Goal: Task Accomplishment & Management: Manage account settings

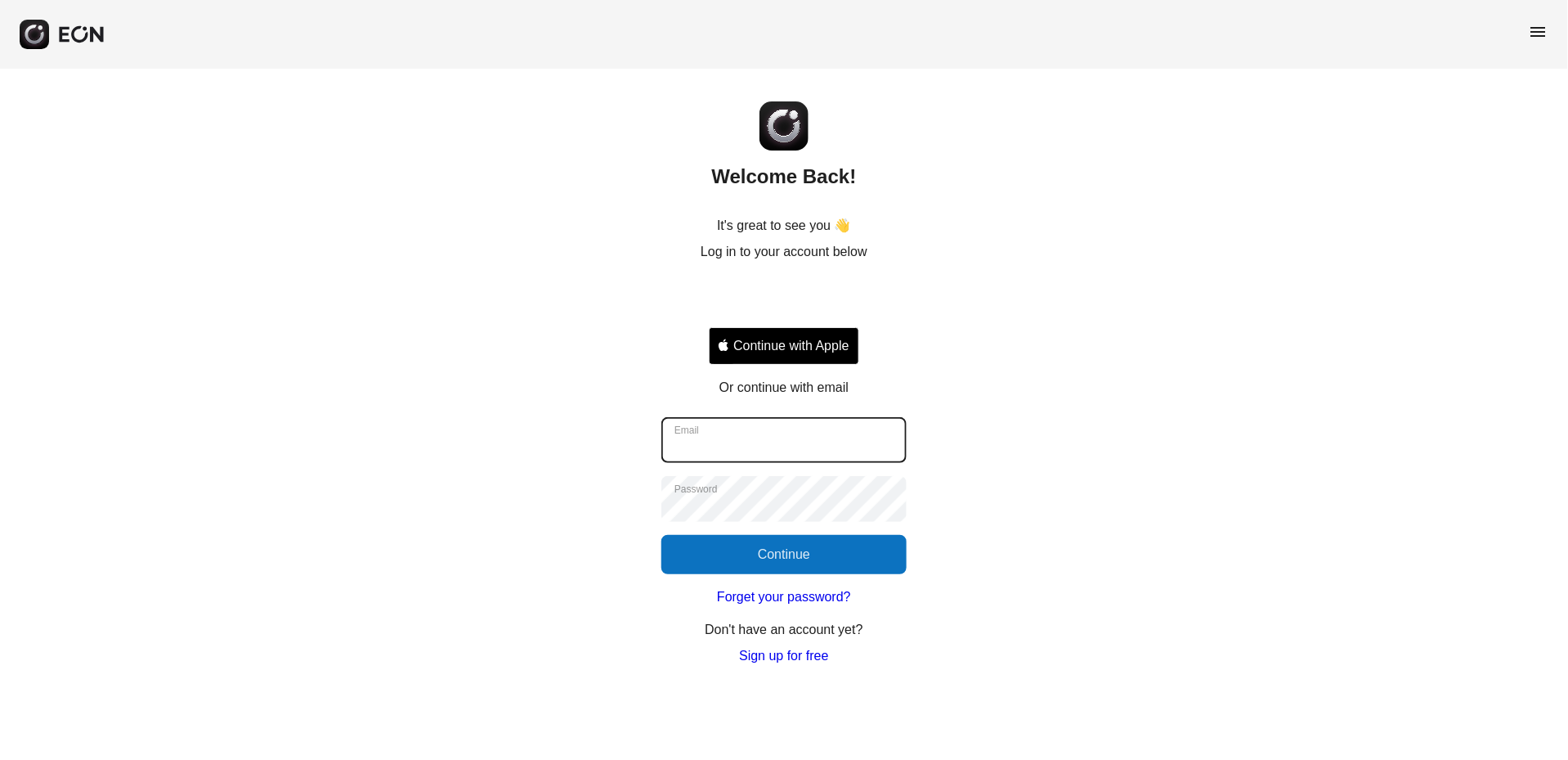
type input "**********"
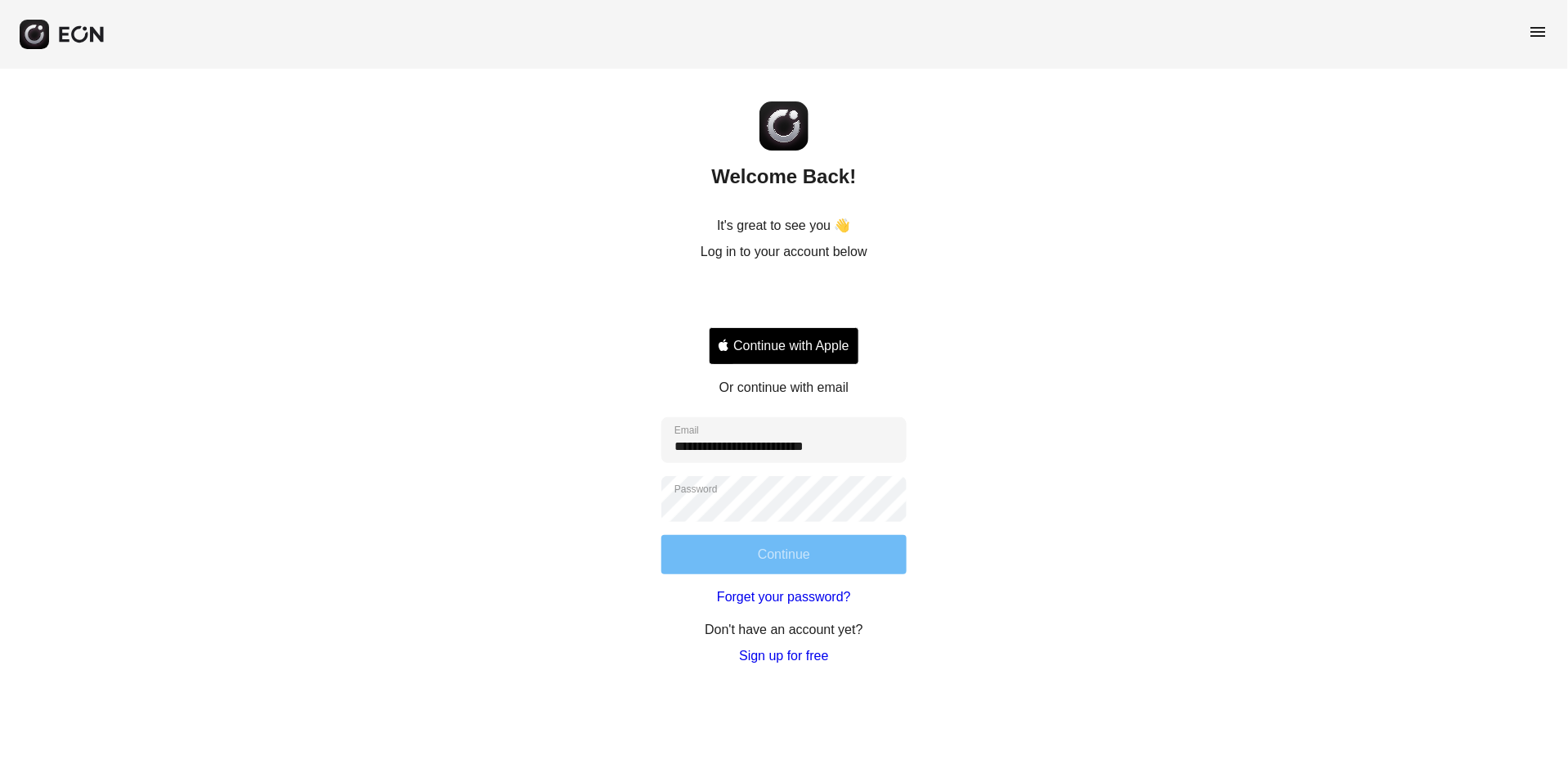
click at [760, 561] on button "Continue" at bounding box center [784, 554] width 246 height 39
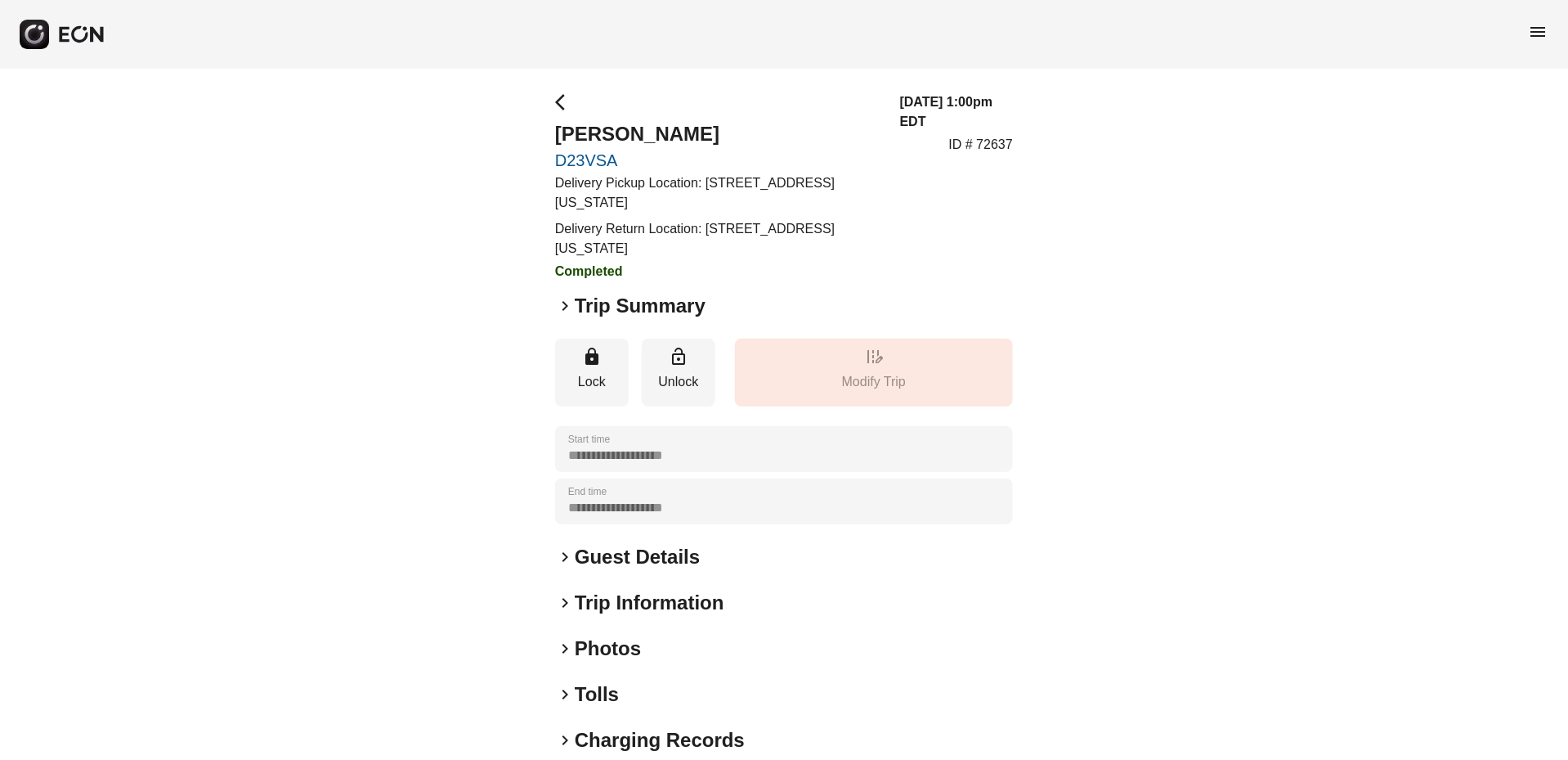
click at [559, 302] on span "keyboard_arrow_right" at bounding box center [565, 305] width 20 height 20
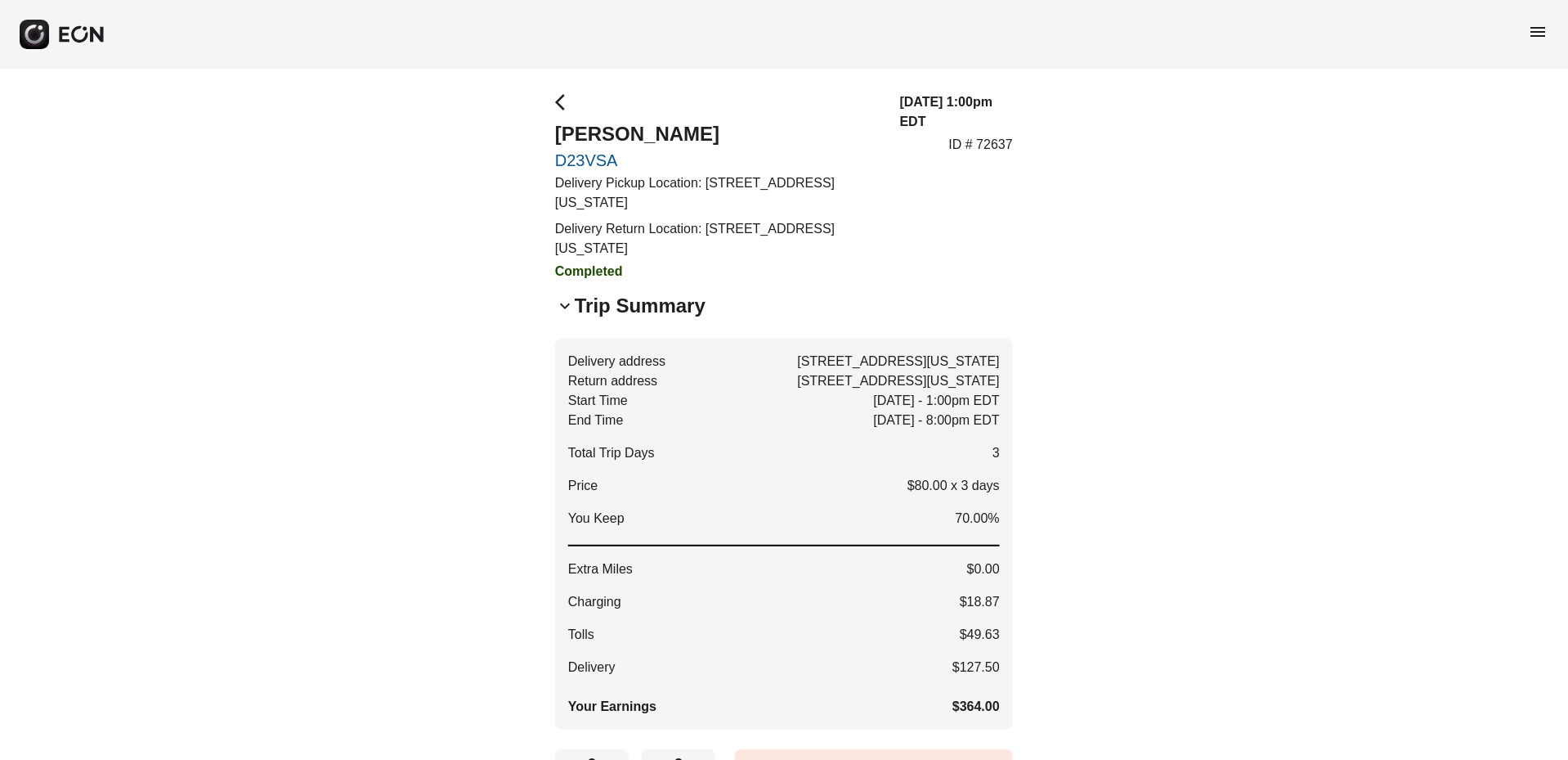
click at [554, 102] on div "**********" at bounding box center [784, 681] width 1568 height 1224
click at [28, 25] on rect "button" at bounding box center [34, 34] width 29 height 29
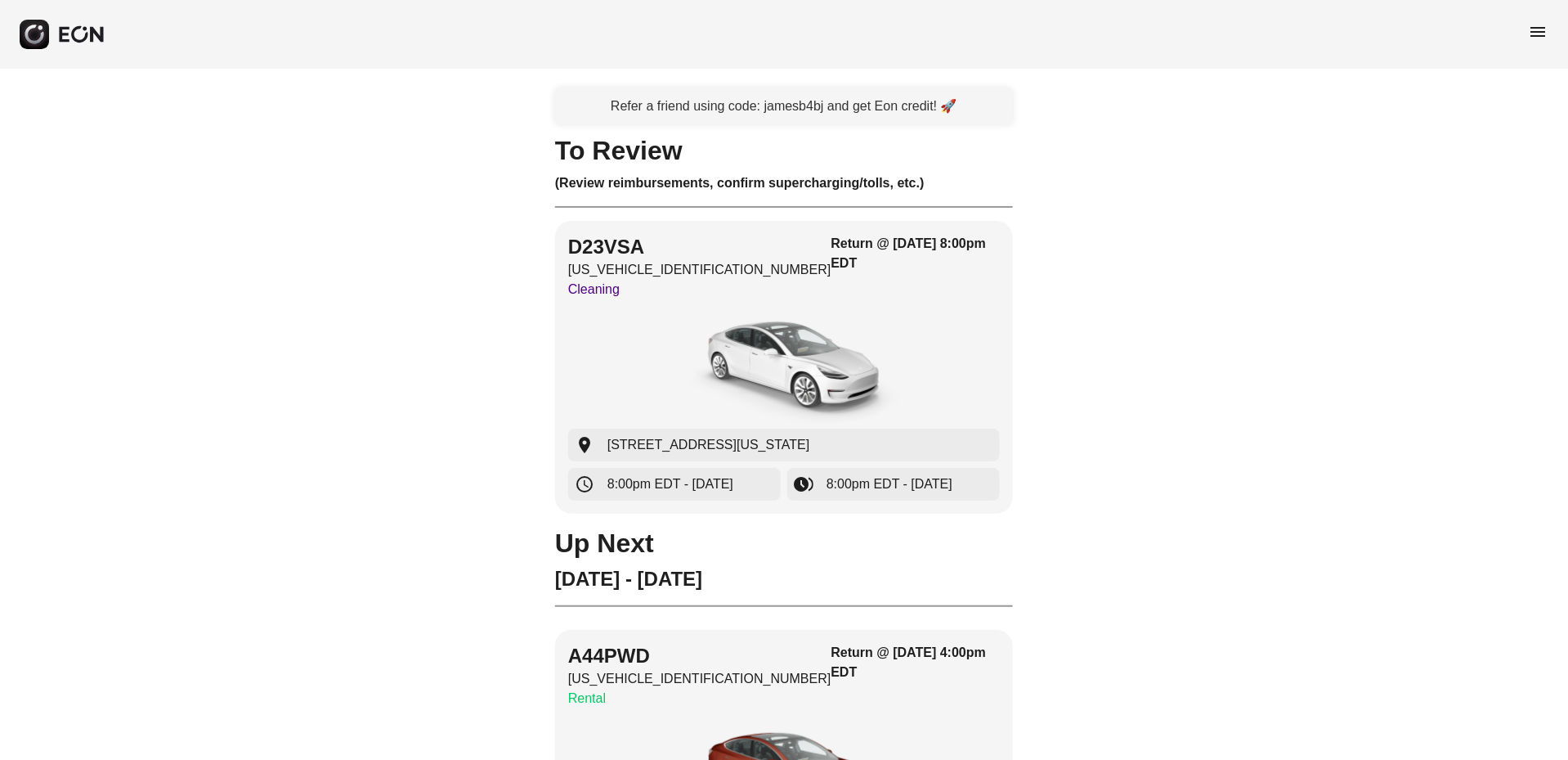
click at [1540, 26] on span "menu" at bounding box center [1539, 32] width 20 height 20
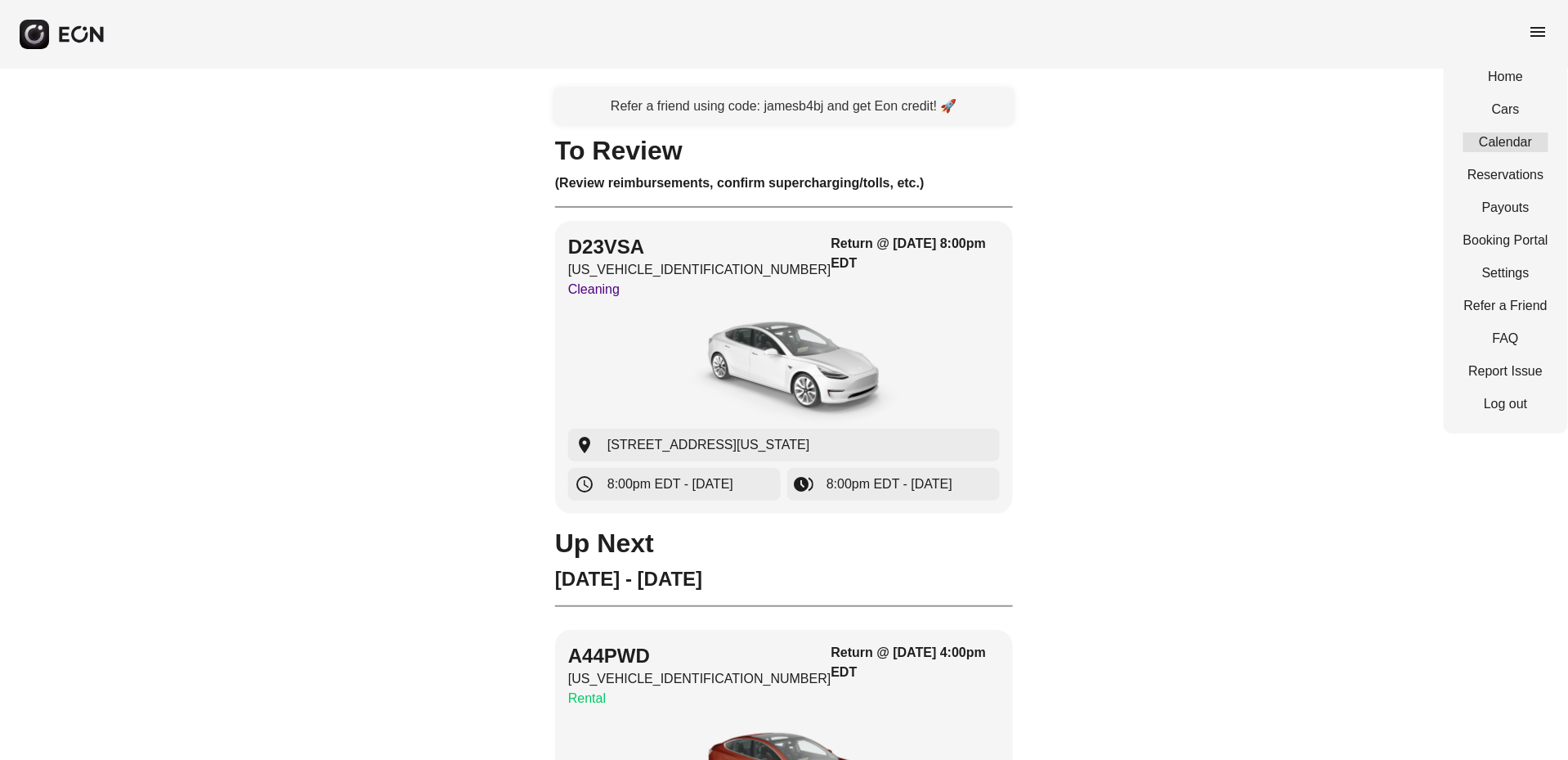
click at [1499, 139] on link "Calendar" at bounding box center [1506, 142] width 85 height 20
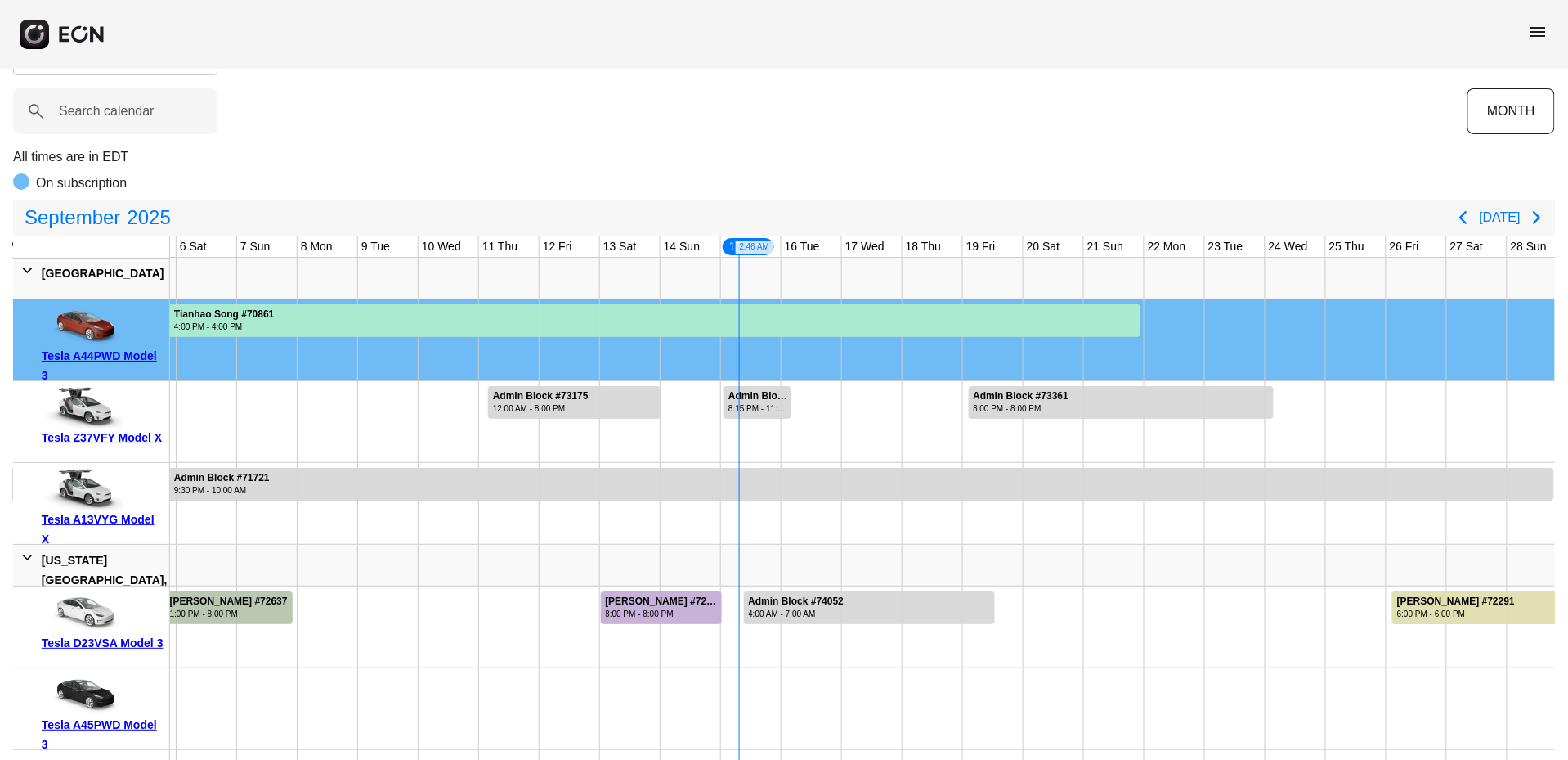
scroll to position [66, 0]
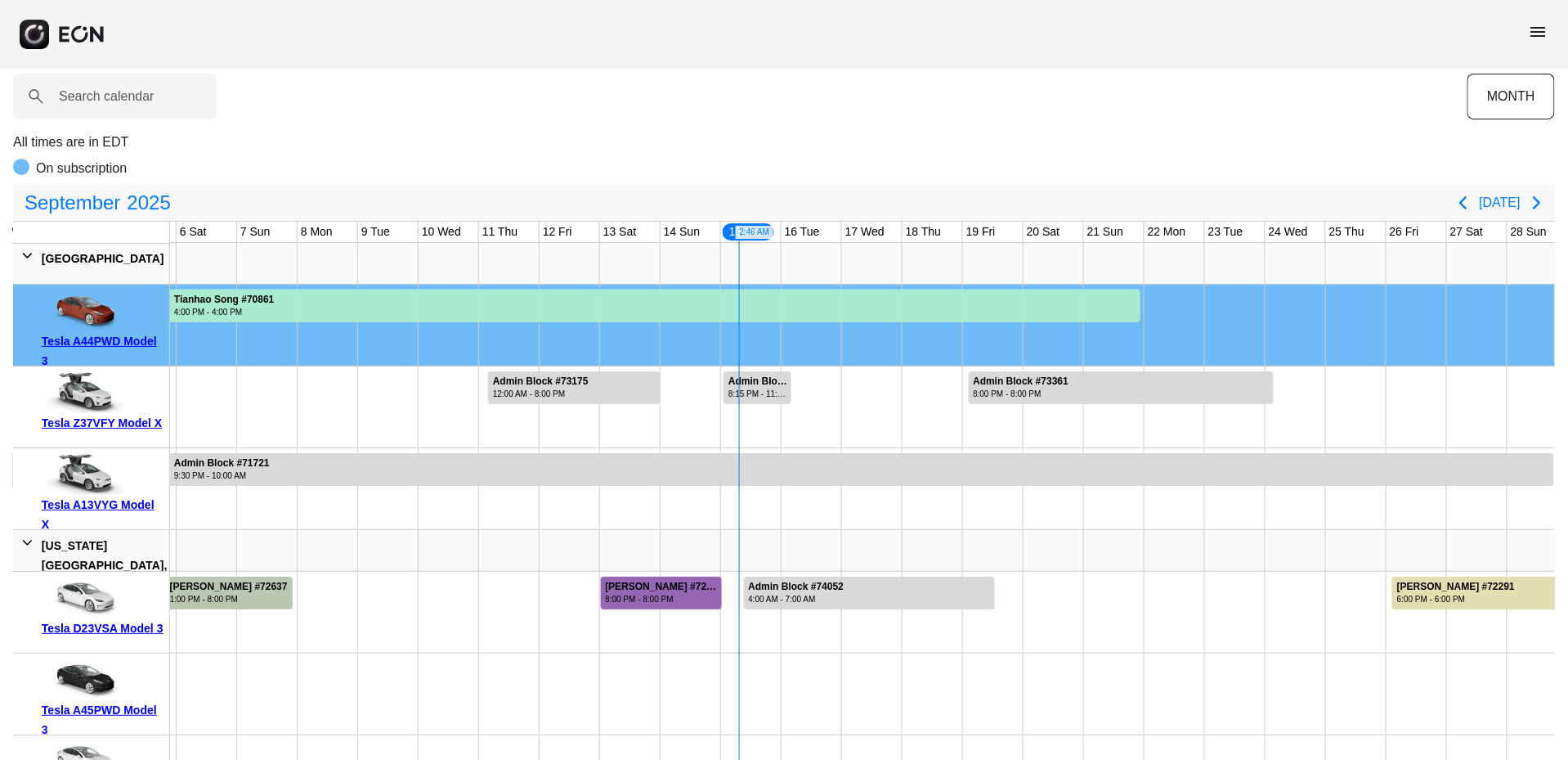
click at [682, 599] on div "8:00 PM - 8:00 PM" at bounding box center [663, 599] width 115 height 12
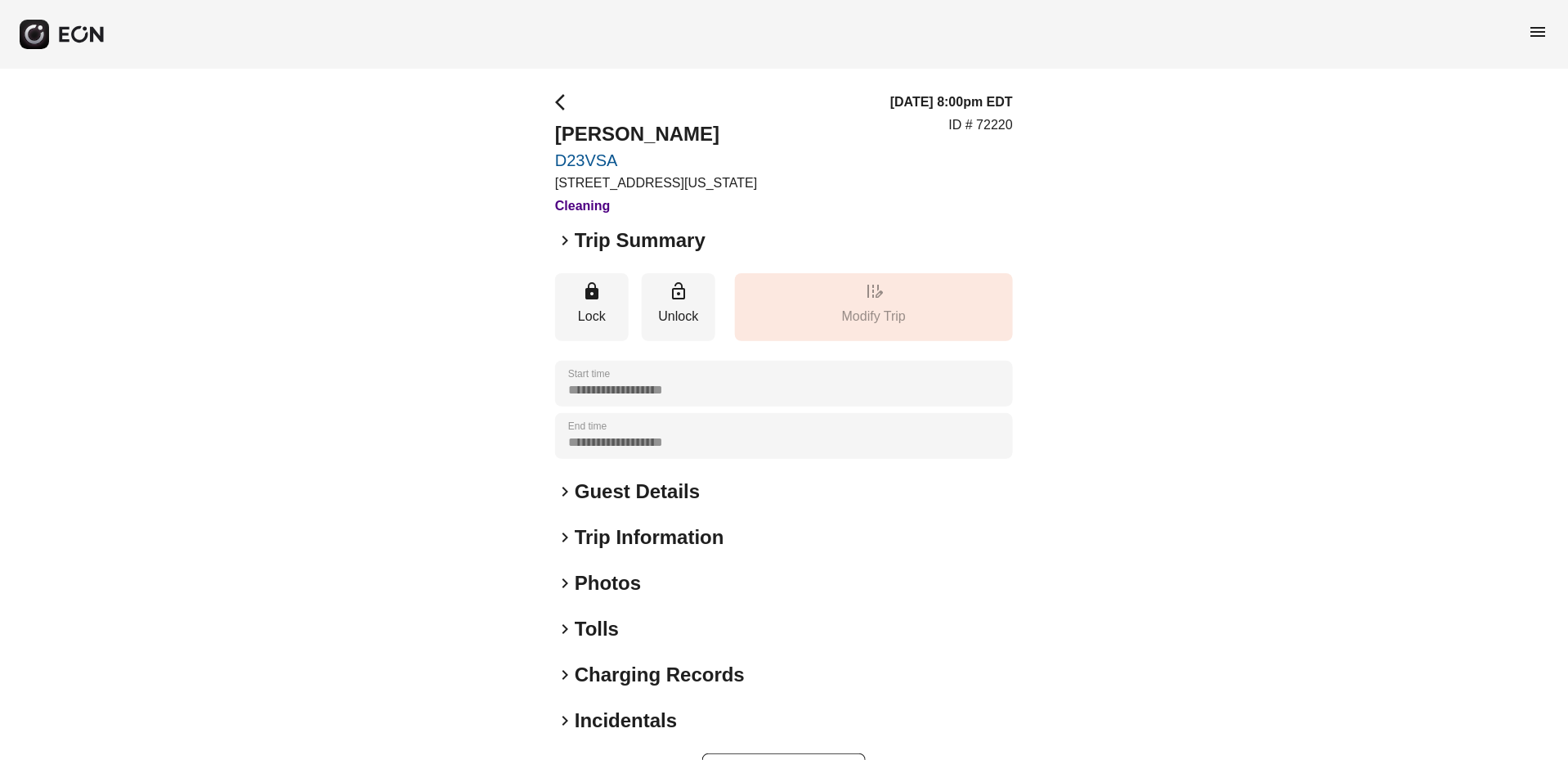
click at [564, 538] on span "keyboard_arrow_right" at bounding box center [565, 537] width 20 height 20
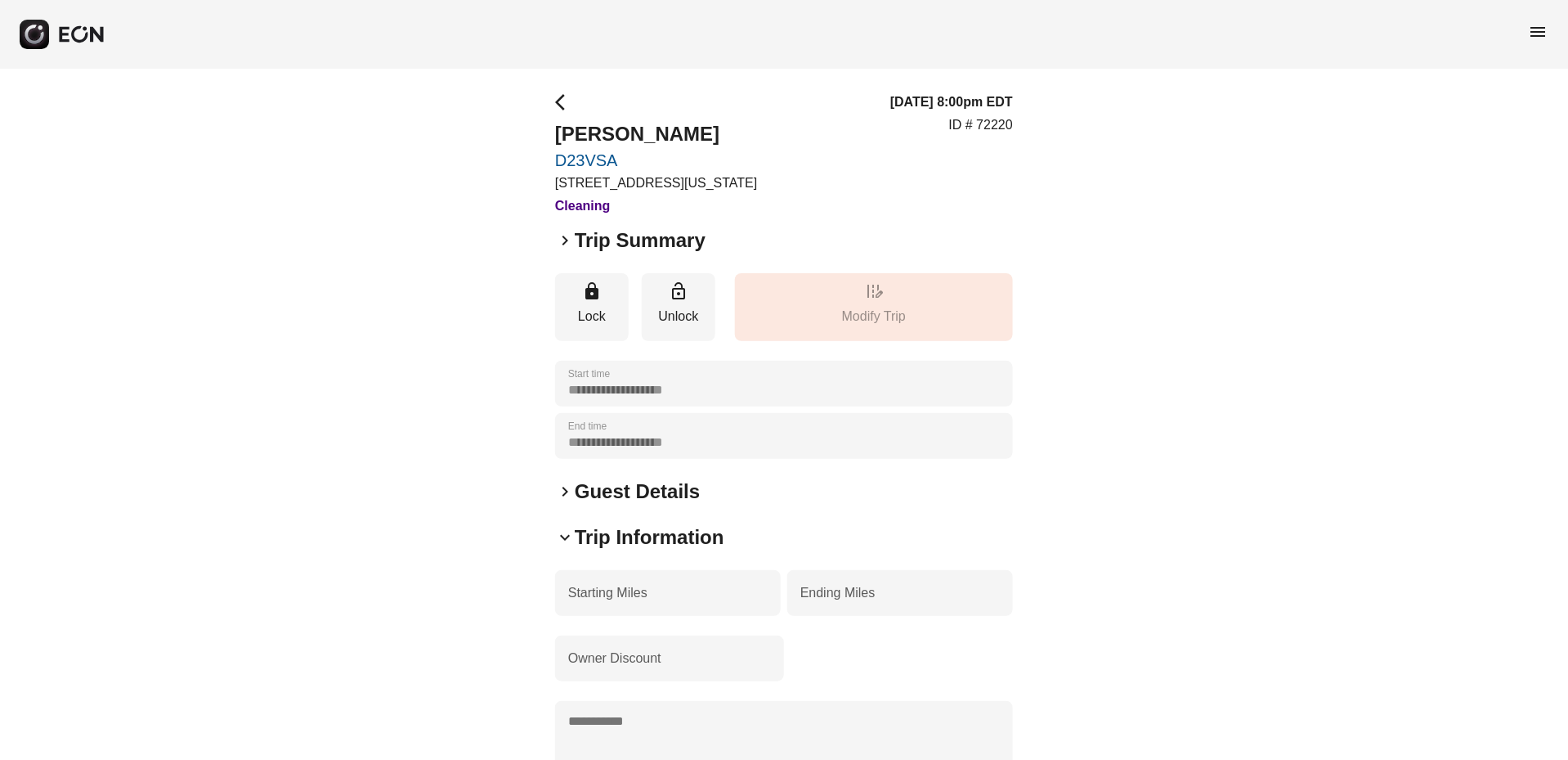
click at [560, 494] on span "keyboard_arrow_right" at bounding box center [565, 491] width 20 height 20
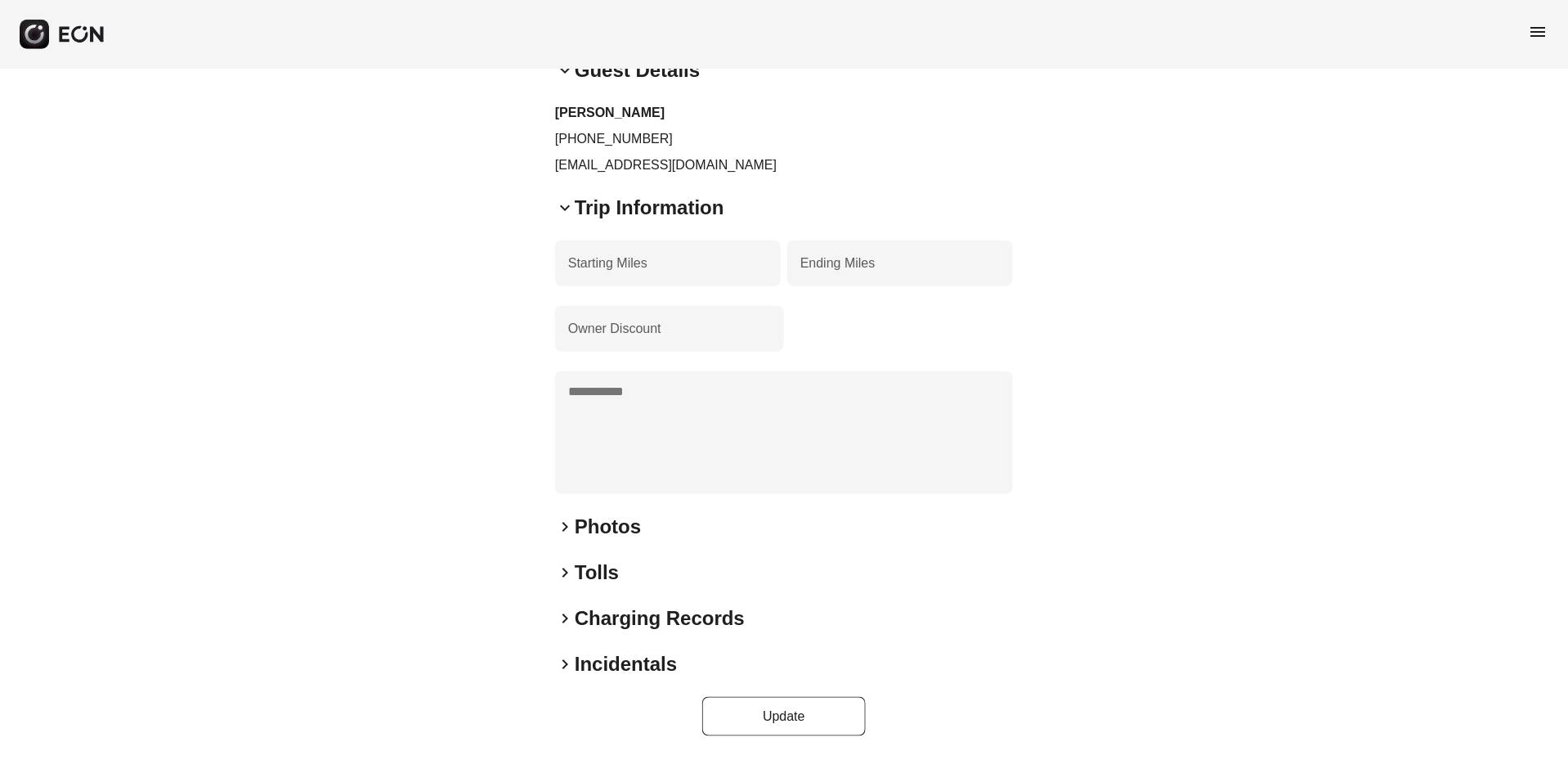
scroll to position [420, 0]
click at [567, 571] on span "keyboard_arrow_right" at bounding box center [565, 573] width 20 height 20
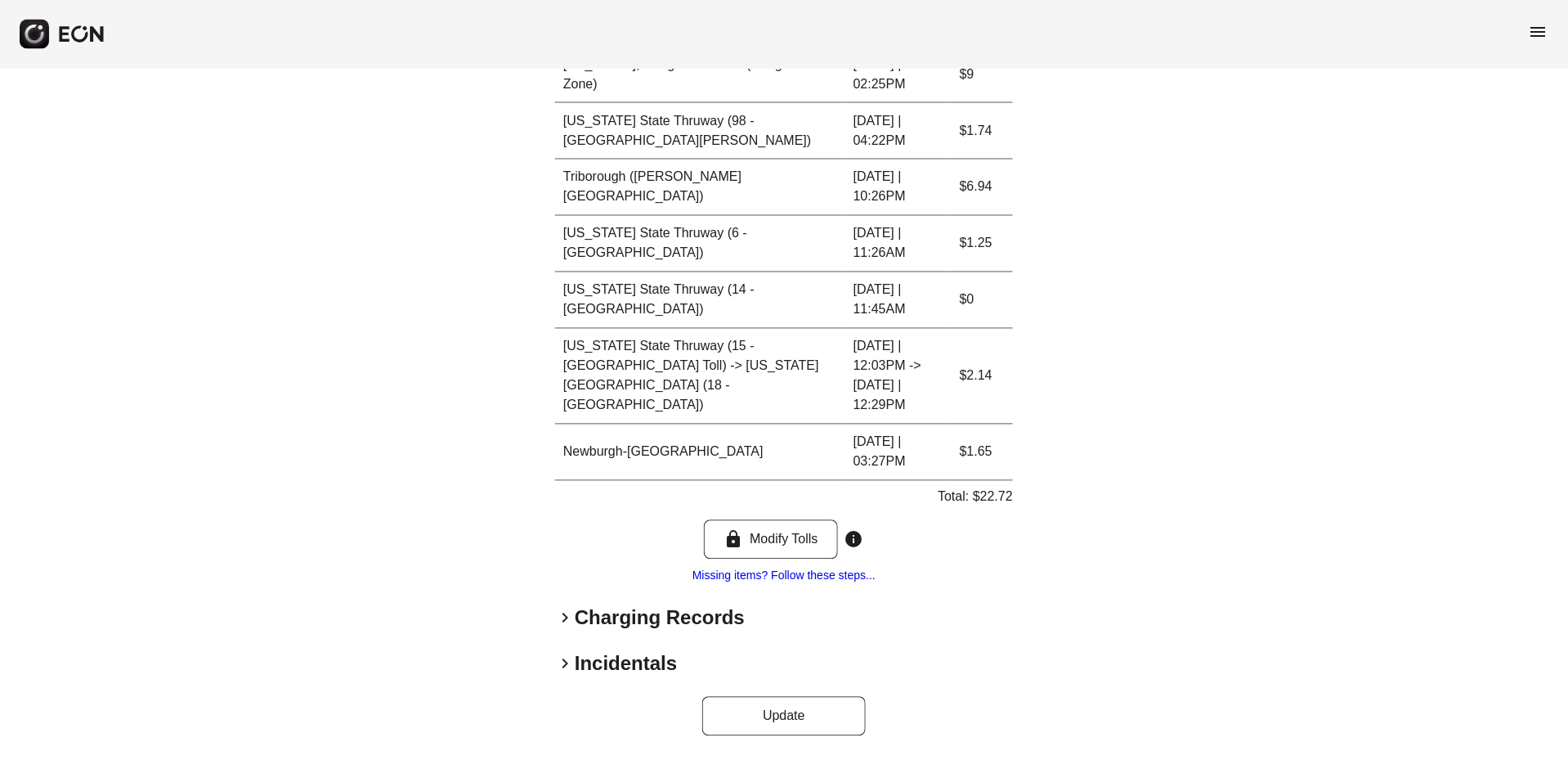
scroll to position [1018, 0]
click at [563, 617] on span "keyboard_arrow_right" at bounding box center [565, 618] width 20 height 20
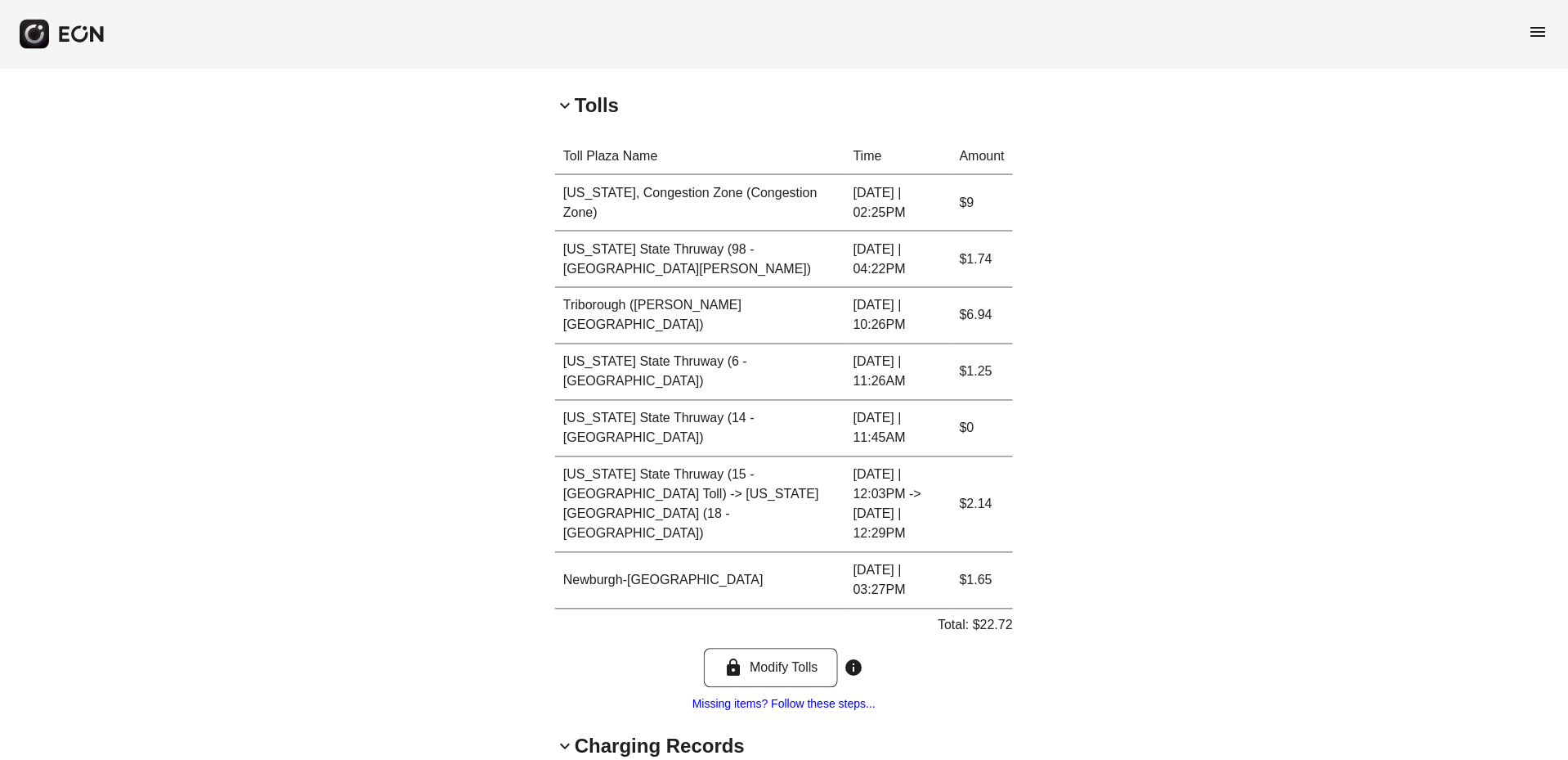
scroll to position [884, 0]
